Goal: Task Accomplishment & Management: Use online tool/utility

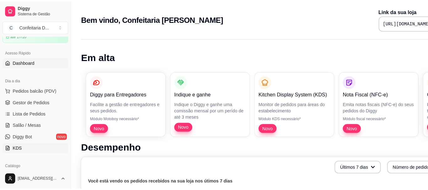
scroll to position [63, 0]
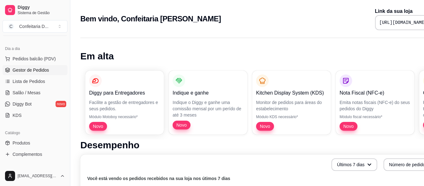
click at [37, 71] on span "Gestor de Pedidos" at bounding box center [31, 70] width 36 height 6
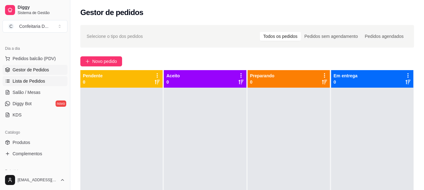
click at [40, 82] on span "Lista de Pedidos" at bounding box center [29, 81] width 33 height 6
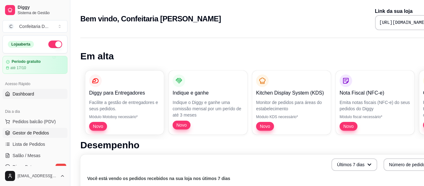
click at [28, 132] on span "Gestor de Pedidos" at bounding box center [31, 133] width 36 height 6
